Goal: Transaction & Acquisition: Subscribe to service/newsletter

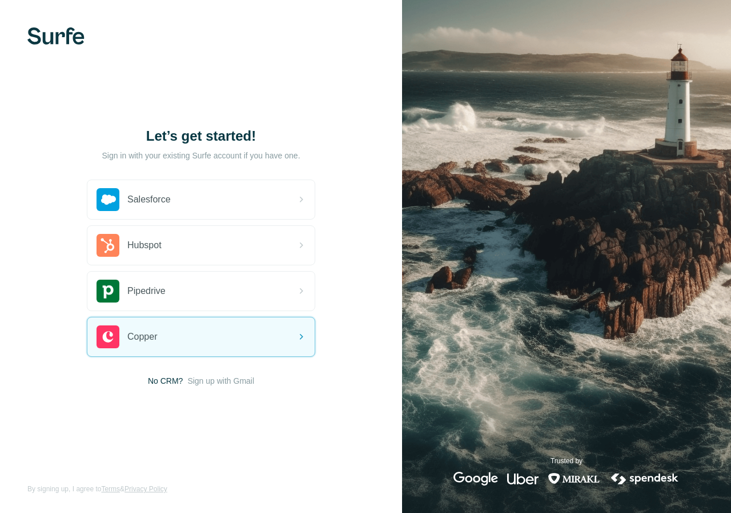
click at [167, 384] on span "No CRM?" at bounding box center [165, 380] width 35 height 11
click at [237, 388] on div "Let’s get started! Sign in with your existing Surfe account if you have one. Sa…" at bounding box center [201, 256] width 402 height 513
click at [241, 370] on div "Salesforce Hubspot Pipedrive Copper No CRM? Sign up with Gmail" at bounding box center [201, 282] width 229 height 207
click at [232, 377] on span "Sign up with Gmail" at bounding box center [220, 380] width 67 height 11
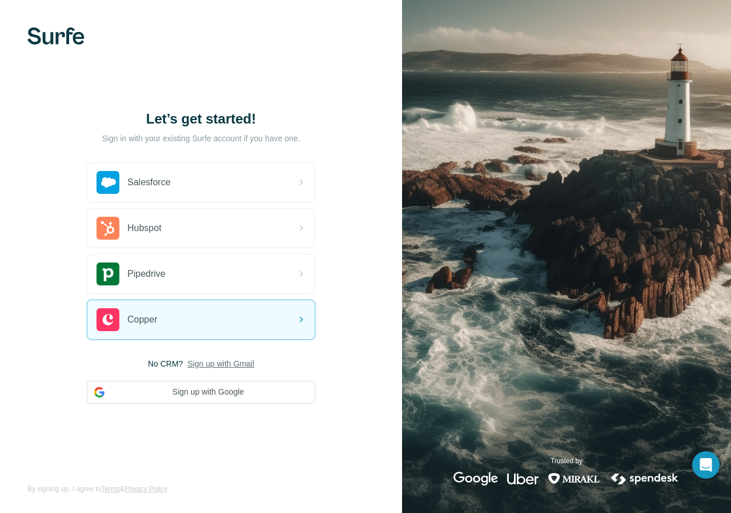
click at [215, 406] on div "Let’s get started! Sign in with your existing Surfe account if you have one. Sa…" at bounding box center [201, 256] width 402 height 513
click at [215, 397] on button "Sign up with Google" at bounding box center [201, 392] width 229 height 23
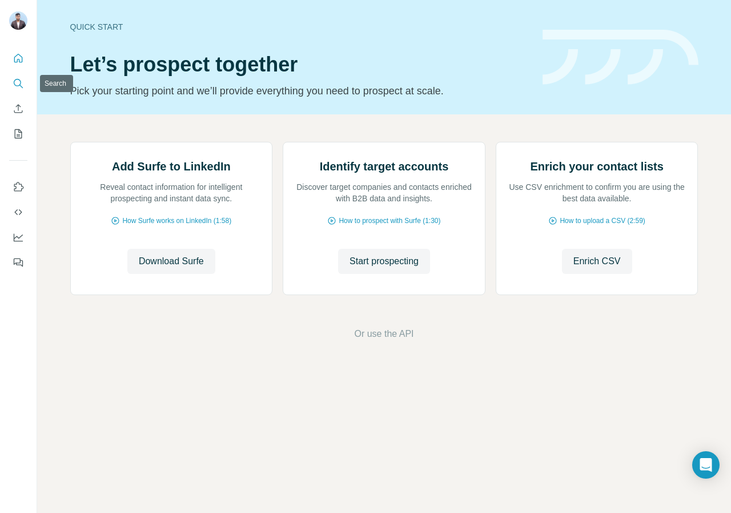
click at [21, 89] on button "Search" at bounding box center [18, 83] width 18 height 21
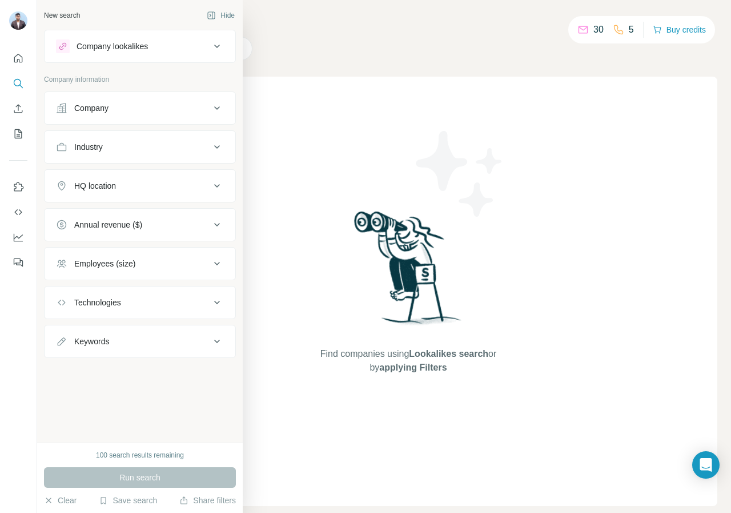
click at [86, 109] on div "Company" at bounding box center [91, 107] width 34 height 11
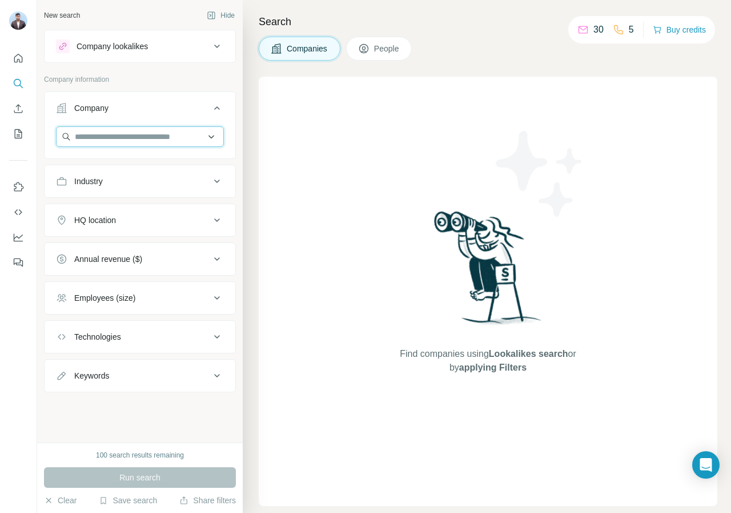
click at [86, 135] on input "text" at bounding box center [140, 136] width 168 height 21
click at [125, 165] on div "Type to search" at bounding box center [140, 163] width 162 height 23
click at [191, 40] on div "Company lookalikes" at bounding box center [133, 46] width 154 height 14
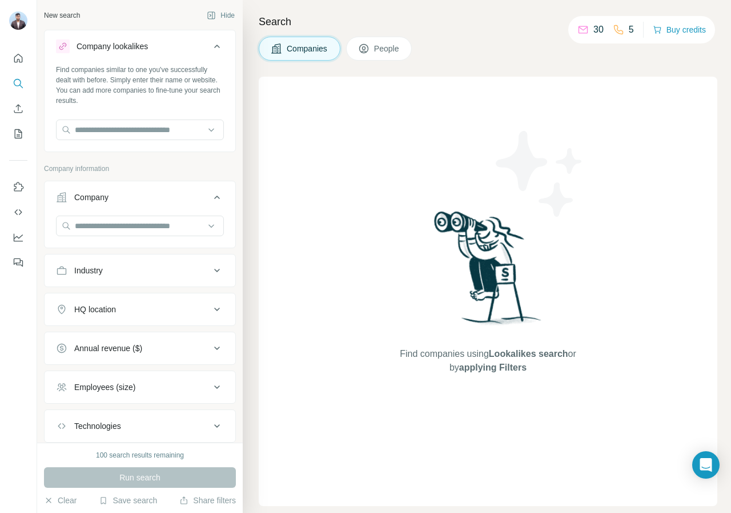
click at [190, 40] on div "Company lookalikes" at bounding box center [133, 46] width 154 height 14
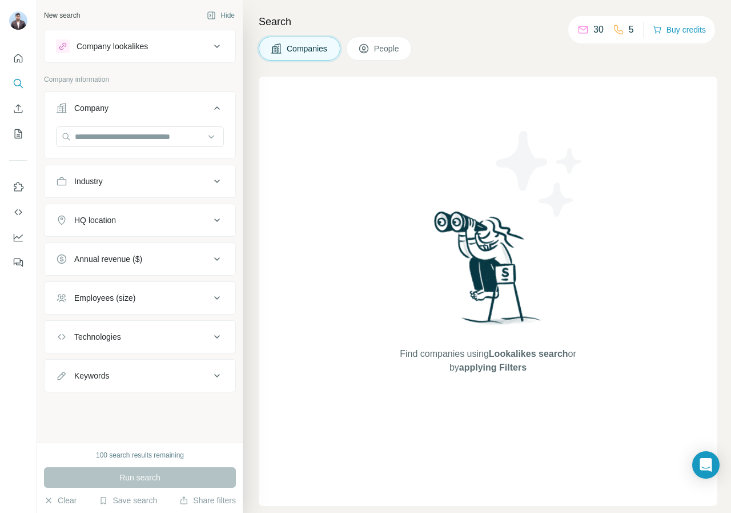
click at [349, 134] on div "Find companies using Lookalikes search or by applying Filters" at bounding box center [488, 291] width 459 height 429
click at [103, 134] on input "text" at bounding box center [140, 136] width 168 height 21
click at [27, 288] on div at bounding box center [18, 256] width 37 height 513
click at [19, 134] on icon "My lists" at bounding box center [20, 132] width 6 height 7
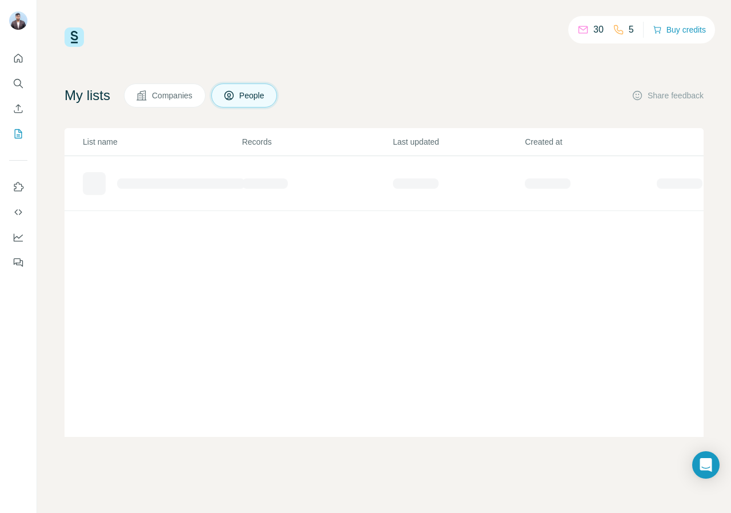
click at [171, 103] on button "Companies" at bounding box center [165, 95] width 82 height 24
click at [241, 96] on span "People" at bounding box center [252, 95] width 26 height 11
click at [17, 83] on icon "Search" at bounding box center [18, 83] width 11 height 11
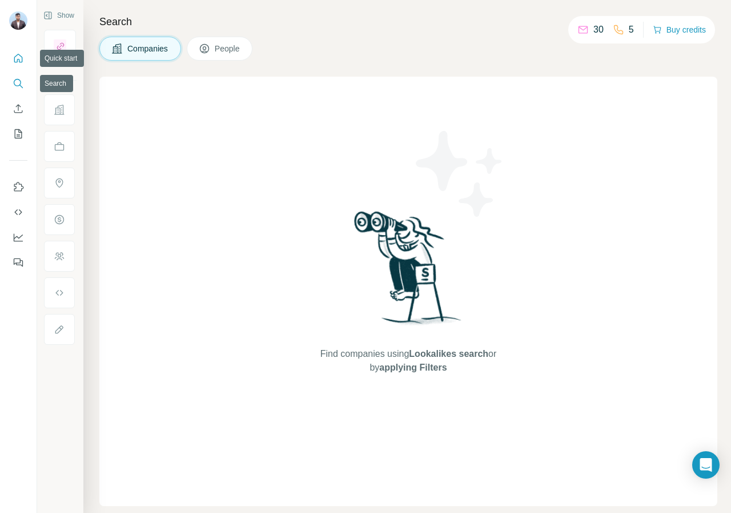
click at [17, 55] on icon "Quick start" at bounding box center [18, 58] width 9 height 9
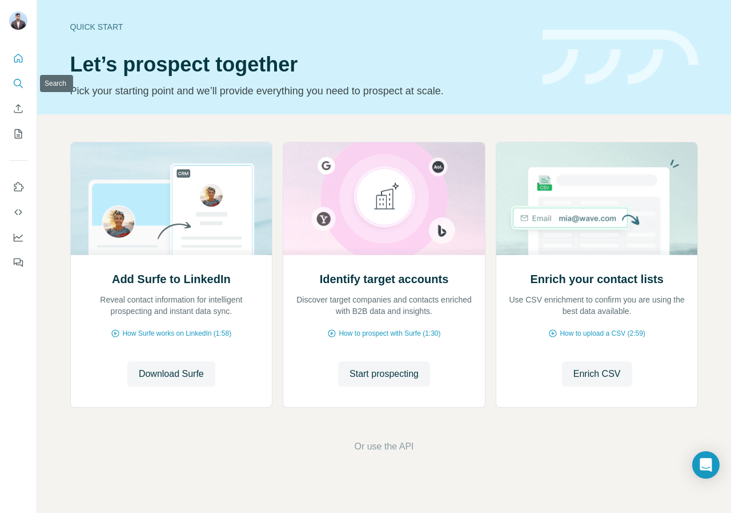
click at [14, 89] on button "Search" at bounding box center [18, 83] width 18 height 21
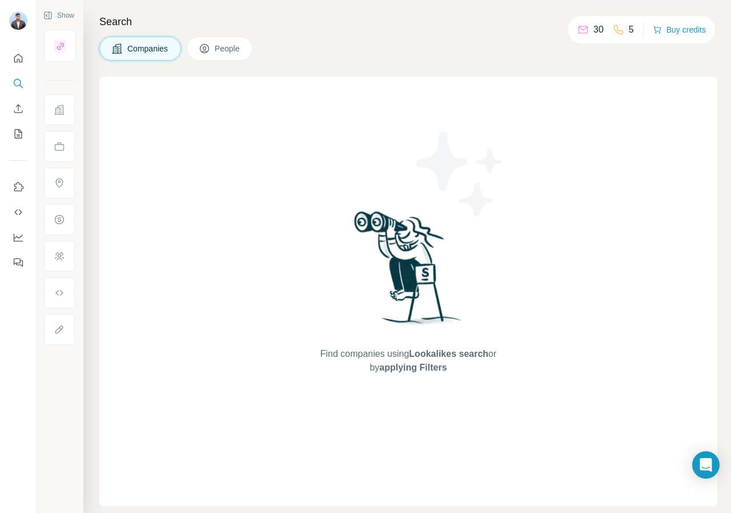
click at [216, 53] on span "People" at bounding box center [228, 48] width 26 height 11
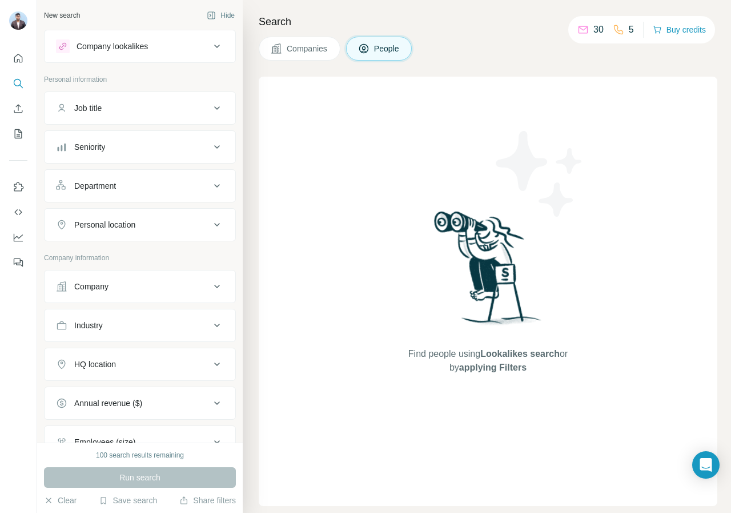
click at [125, 110] on div "Job title" at bounding box center [133, 107] width 154 height 11
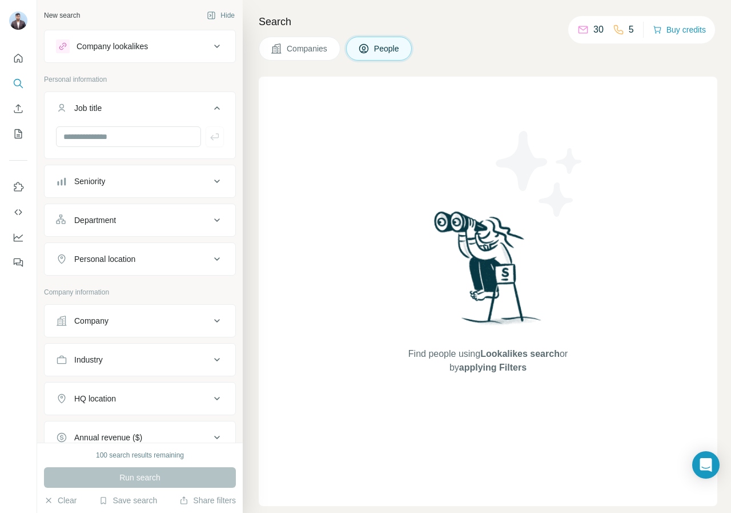
click at [205, 135] on div at bounding box center [140, 136] width 168 height 21
click at [105, 98] on button "Job title" at bounding box center [140, 110] width 191 height 32
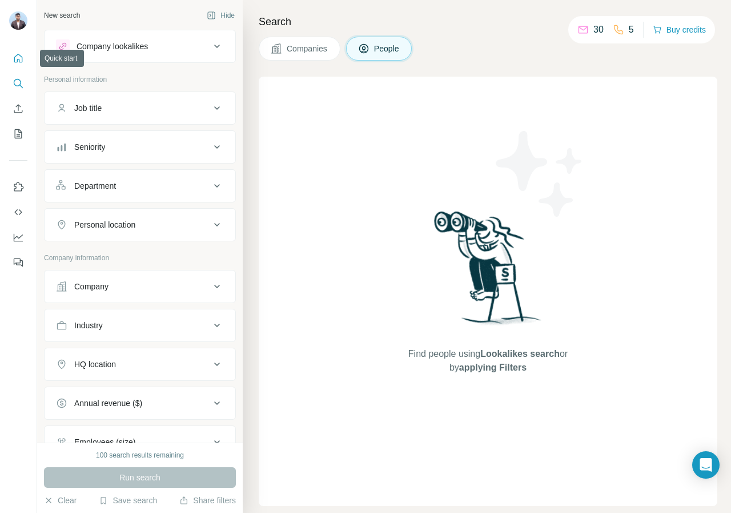
click at [18, 68] on button "Quick start" at bounding box center [18, 58] width 18 height 21
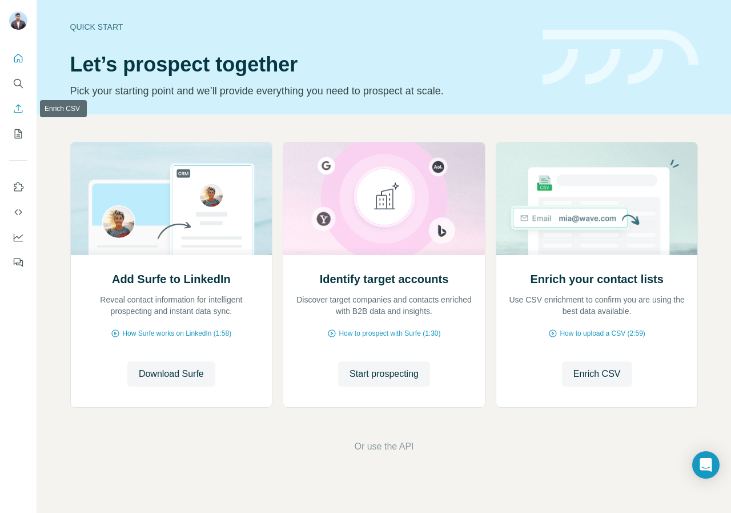
click at [18, 103] on icon "Enrich CSV" at bounding box center [18, 108] width 11 height 11
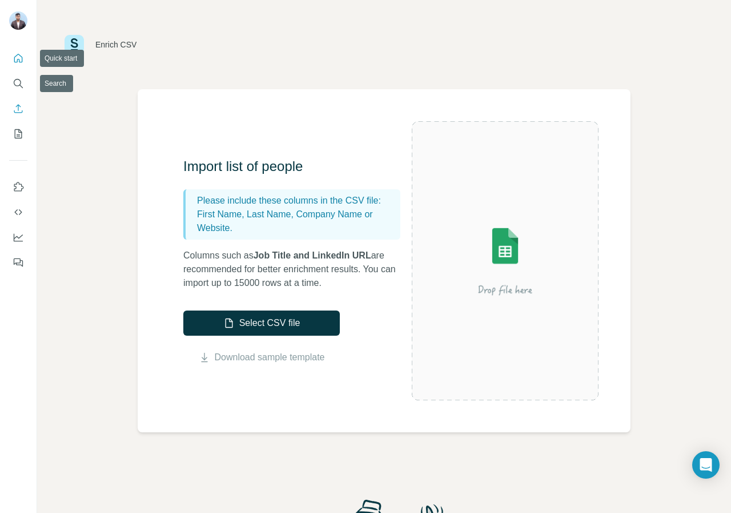
click at [18, 59] on icon "Quick start" at bounding box center [18, 58] width 11 height 11
